Goal: Communication & Community: Answer question/provide support

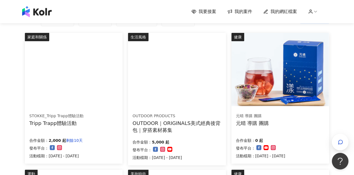
scroll to position [52, 0]
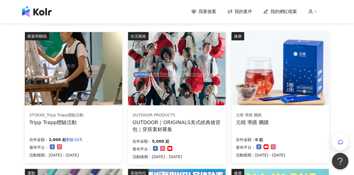
click at [164, 88] on img at bounding box center [176, 68] width 97 height 73
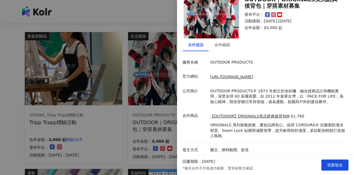
scroll to position [54, 0]
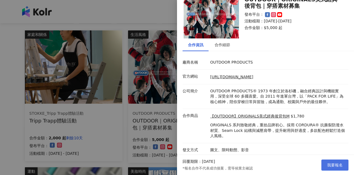
click at [335, 161] on button "我要報名" at bounding box center [334, 165] width 27 height 11
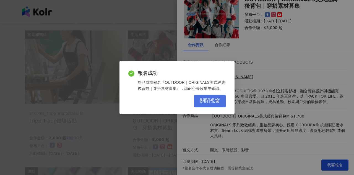
click at [222, 103] on button "關閉視窗" at bounding box center [210, 101] width 32 height 12
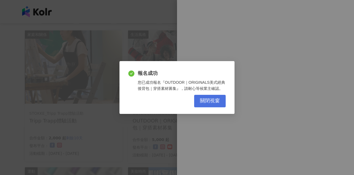
scroll to position [0, 0]
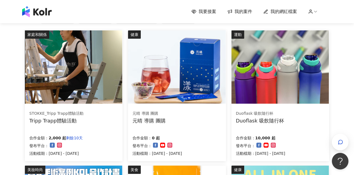
click at [290, 75] on img at bounding box center [279, 66] width 97 height 73
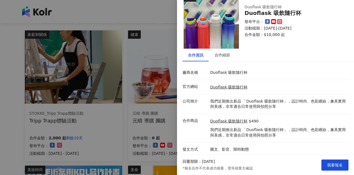
scroll to position [13, 0]
click at [218, 53] on div "合作細節" at bounding box center [222, 55] width 15 height 6
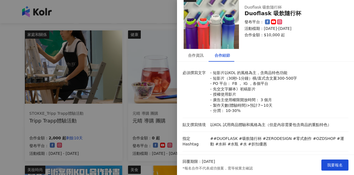
click at [152, 85] on div at bounding box center [177, 87] width 354 height 175
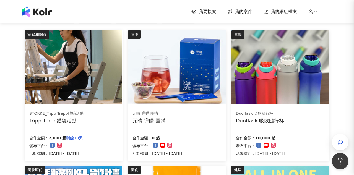
scroll to position [0, 0]
click at [102, 98] on img at bounding box center [73, 66] width 97 height 73
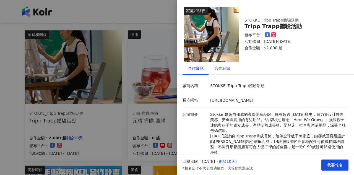
click at [220, 70] on div "合作細節" at bounding box center [222, 68] width 15 height 6
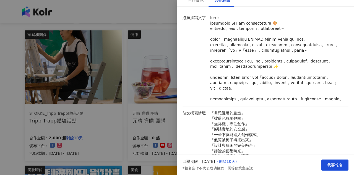
scroll to position [83, 0]
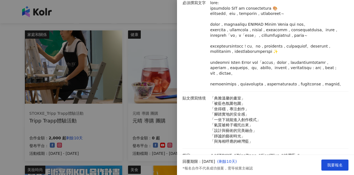
click at [14, 128] on div at bounding box center [177, 87] width 354 height 175
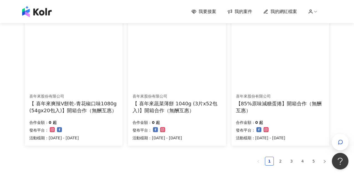
scroll to position [345, 0]
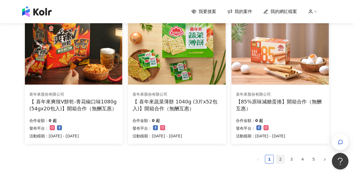
click at [278, 160] on link "2" at bounding box center [280, 159] width 8 height 8
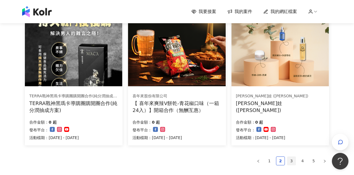
click at [293, 158] on link "3" at bounding box center [291, 161] width 8 height 8
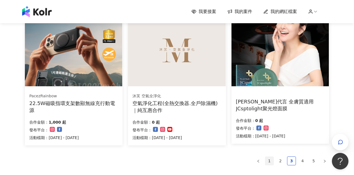
click at [269, 158] on link "1" at bounding box center [269, 161] width 8 height 8
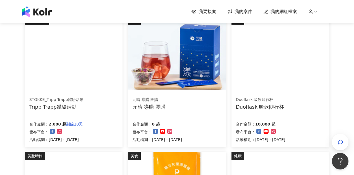
scroll to position [59, 0]
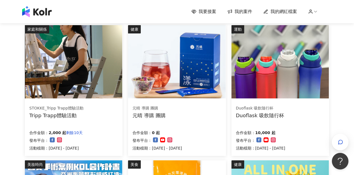
click at [270, 60] on img at bounding box center [279, 61] width 97 height 73
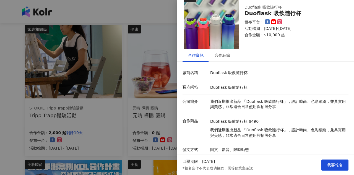
scroll to position [60, 0]
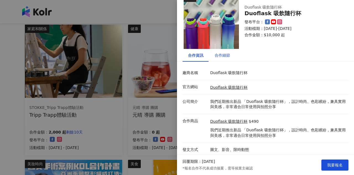
click at [223, 53] on div "合作細節" at bounding box center [222, 55] width 15 height 6
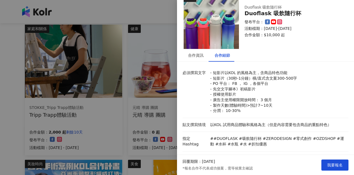
click at [166, 105] on div at bounding box center [177, 87] width 354 height 175
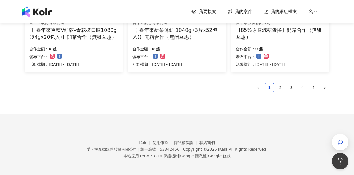
scroll to position [416, 0]
click at [281, 87] on link "2" at bounding box center [280, 88] width 8 height 8
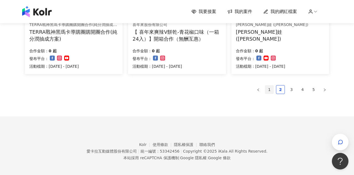
click at [271, 88] on link "1" at bounding box center [269, 89] width 8 height 8
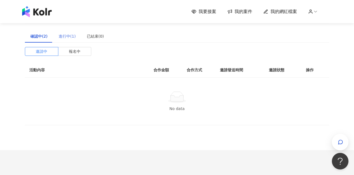
click at [65, 39] on div "進行中(1)" at bounding box center [67, 36] width 28 height 13
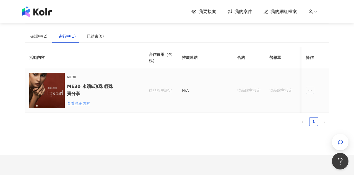
click at [117, 95] on div "ME30 ME30 永續E珍珠 輕珠寶分享 查看詳細內容" at bounding box center [80, 90] width 102 height 35
click at [89, 105] on div "查看詳細內容" at bounding box center [91, 103] width 48 height 6
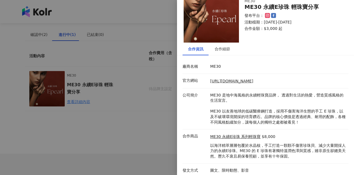
scroll to position [19, 0]
click at [151, 121] on div at bounding box center [177, 87] width 354 height 175
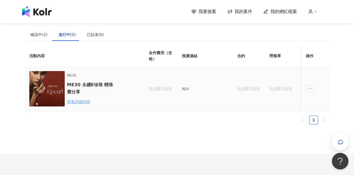
click at [83, 101] on div "查看詳細內容" at bounding box center [91, 102] width 48 height 6
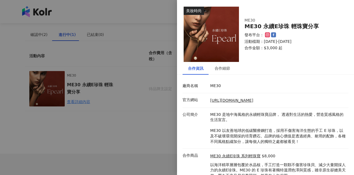
click at [152, 114] on div at bounding box center [177, 87] width 354 height 175
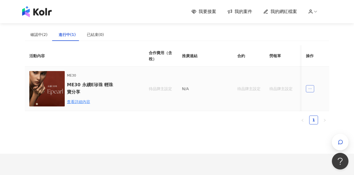
click at [310, 86] on span "ellipsis" at bounding box center [310, 88] width 8 height 7
click at [311, 118] on li "傳訊" at bounding box center [320, 113] width 26 height 11
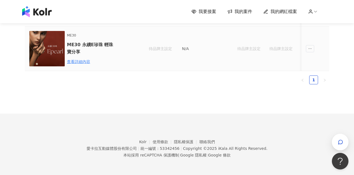
scroll to position [42, 0]
click at [310, 51] on span "ellipsis" at bounding box center [310, 48] width 8 height 7
click at [311, 75] on icon "message" at bounding box center [312, 74] width 4 height 4
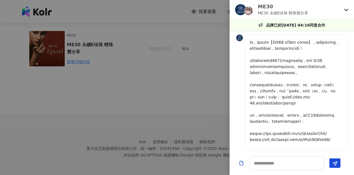
scroll to position [0, 0]
click at [346, 9] on icon at bounding box center [346, 9] width 4 height 4
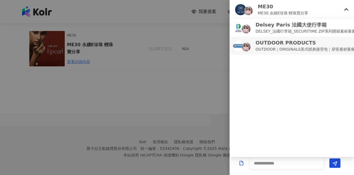
click at [330, 49] on p "OUTDOOR｜ORIGINALS美式經典後背包｜穿搭素材募集" at bounding box center [304, 49] width 99 height 6
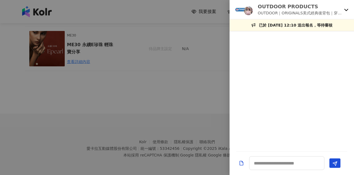
click at [347, 11] on icon at bounding box center [346, 9] width 4 height 4
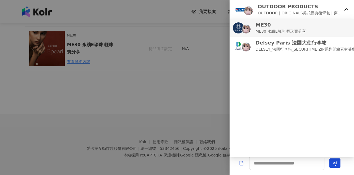
click at [301, 32] on p "ME30 永續E珍珠 輕珠寶分享" at bounding box center [280, 31] width 51 height 6
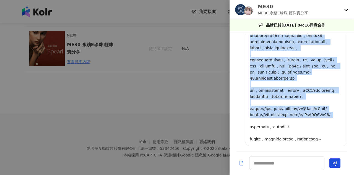
scroll to position [26, 0]
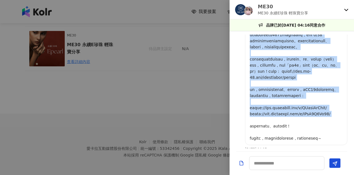
drag, startPoint x: 251, startPoint y: 42, endPoint x: 336, endPoint y: 138, distance: 128.3
click at [336, 138] on p at bounding box center [296, 78] width 93 height 128
copy p "您好，感謝您報名【ME30 永續E珍珠 輕珠寶分享】，瀏覽過您的社群平台後，很喜歡您分享的素材風格，希望能進一步接洽後續合作！ 此次合作我們將提供市價8000…"
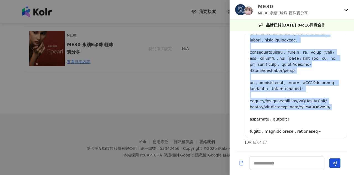
scroll to position [63, 0]
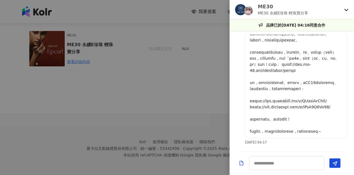
click at [287, 124] on p at bounding box center [296, 71] width 93 height 128
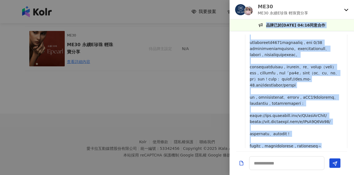
scroll to position [0, 0]
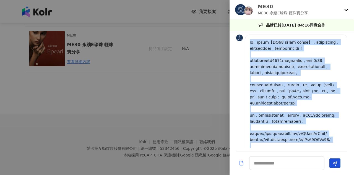
drag, startPoint x: 275, startPoint y: 134, endPoint x: 246, endPoint y: 44, distance: 95.1
click at [246, 44] on div at bounding box center [296, 103] width 102 height 136
copy p "lo，ipsum【DO67 siTam conse】，adipiscing，elitseddoei，temporincidi！ utlaboreetd6913…"
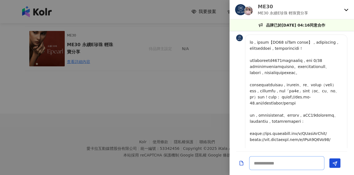
click at [283, 166] on textarea at bounding box center [286, 163] width 75 height 14
paste textarea "**********"
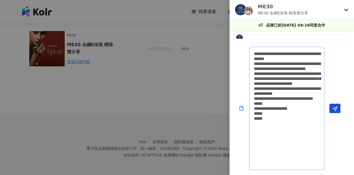
click at [307, 118] on textarea "**********" at bounding box center [286, 108] width 75 height 123
click at [274, 104] on textarea "**********" at bounding box center [286, 108] width 75 height 123
drag, startPoint x: 276, startPoint y: 159, endPoint x: 254, endPoint y: 159, distance: 22.1
click at [254, 159] on textarea "**********" at bounding box center [286, 108] width 75 height 123
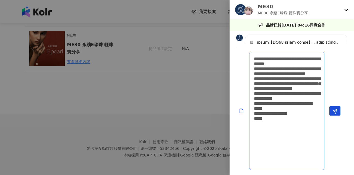
scroll to position [0, 0]
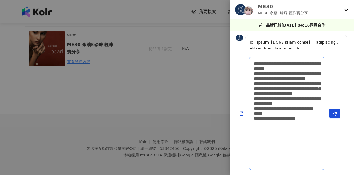
drag, startPoint x: 294, startPoint y: 73, endPoint x: 254, endPoint y: 72, distance: 39.8
click at [254, 72] on textarea "**********" at bounding box center [286, 113] width 75 height 113
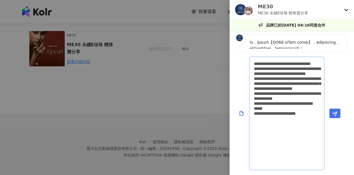
type textarea "**********"
click at [335, 116] on icon "Send" at bounding box center [334, 113] width 5 height 5
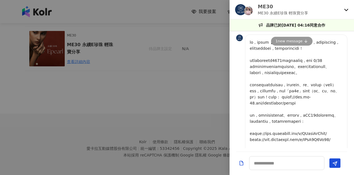
click at [345, 8] on icon at bounding box center [346, 9] width 4 height 4
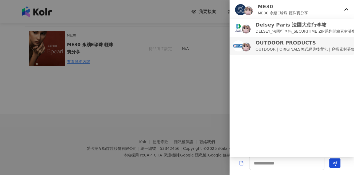
click at [295, 51] on p "OUTDOOR｜ORIGINALS美式經典後背包｜穿搭素材募集" at bounding box center [304, 49] width 99 height 6
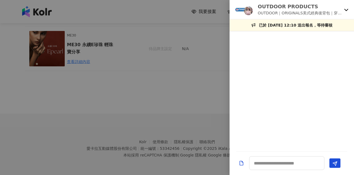
click at [346, 11] on icon at bounding box center [346, 9] width 4 height 4
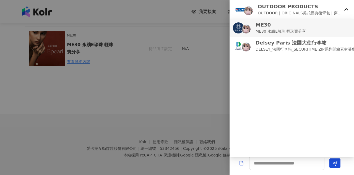
click at [269, 30] on p "ME30 永續E珍珠 輕珠寶分享" at bounding box center [280, 31] width 51 height 6
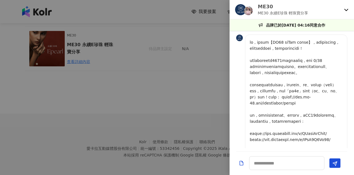
scroll to position [166, 0]
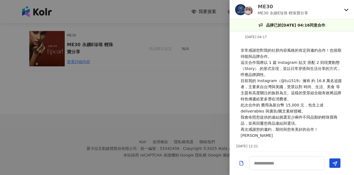
click at [347, 12] on div "ME30 ME30 永續E珍珠 輕珠寶分享" at bounding box center [291, 9] width 124 height 19
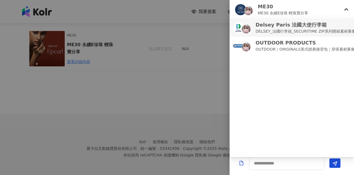
click at [322, 26] on p "Delsey Paris 法國大使行李箱" at bounding box center [305, 24] width 100 height 7
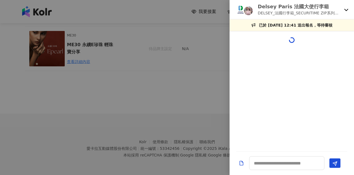
scroll to position [0, 0]
click at [346, 11] on icon at bounding box center [346, 9] width 4 height 4
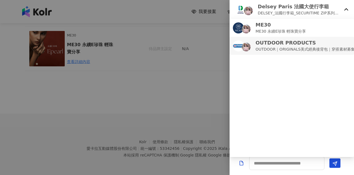
click at [299, 48] on p "OUTDOOR｜ORIGINALS美式經典後背包｜穿搭素材募集" at bounding box center [304, 49] width 99 height 6
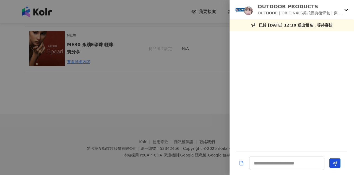
click at [245, 11] on img at bounding box center [248, 10] width 9 height 9
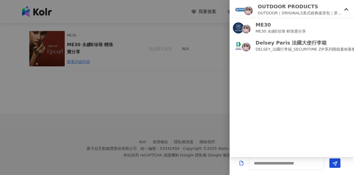
click at [241, 10] on img at bounding box center [240, 9] width 11 height 11
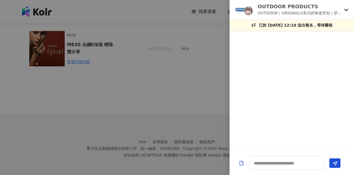
click at [343, 11] on div "OUTDOOR PRODUCTS OUTDOOR｜ORIGINALS美式經典後背包｜穿搭素材募集" at bounding box center [291, 9] width 124 height 19
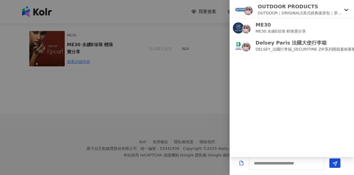
click at [166, 84] on div at bounding box center [177, 87] width 354 height 175
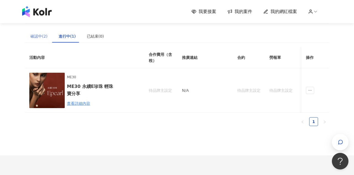
click at [50, 36] on div "確認中(2)" at bounding box center [39, 36] width 28 height 13
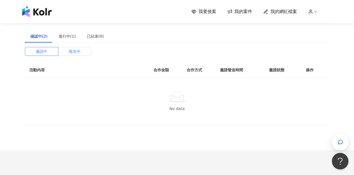
click at [70, 51] on span "報名中" at bounding box center [75, 51] width 12 height 8
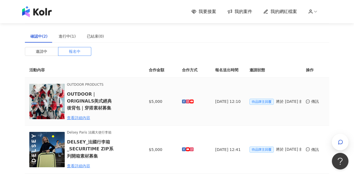
click at [54, 103] on img at bounding box center [46, 101] width 35 height 35
click at [82, 119] on div "查看詳細內容" at bounding box center [91, 118] width 48 height 6
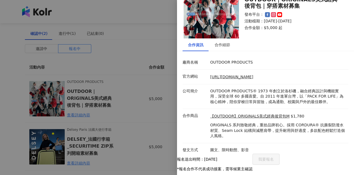
scroll to position [6, 0]
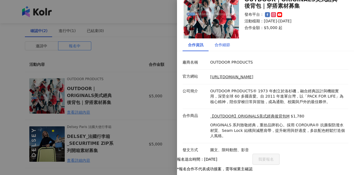
click at [221, 45] on div "合作細節" at bounding box center [222, 45] width 15 height 6
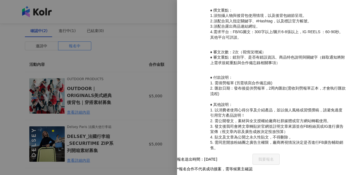
scroll to position [232, 0]
click at [152, 75] on div at bounding box center [177, 87] width 354 height 175
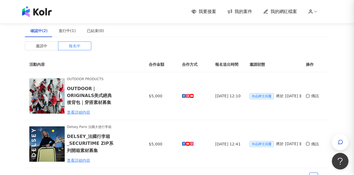
scroll to position [0, 0]
